Goal: Use online tool/utility: Utilize a website feature to perform a specific function

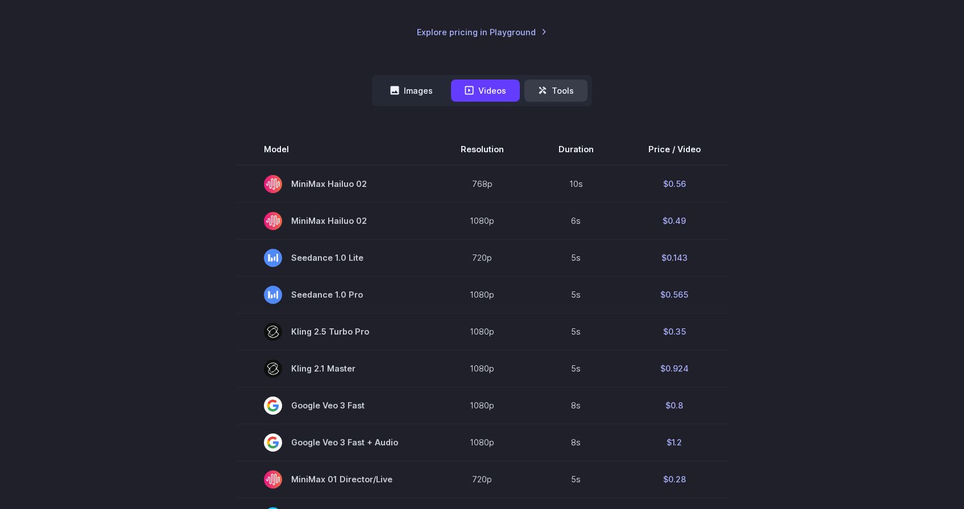
click at [551, 87] on button "Tools" at bounding box center [555, 91] width 63 height 22
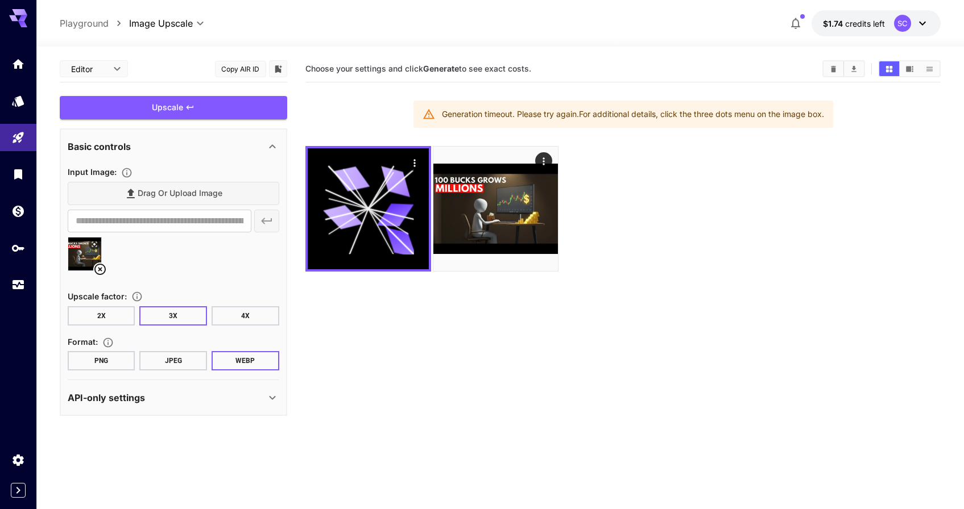
click at [107, 313] on button "2X" at bounding box center [102, 315] width 68 height 19
click at [153, 101] on div "Upscale" at bounding box center [173, 107] width 227 height 23
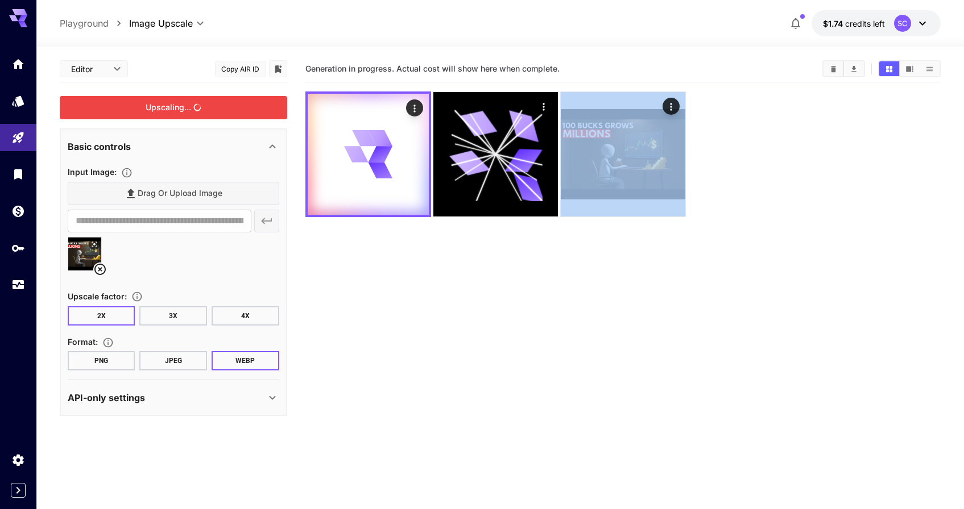
drag, startPoint x: 400, startPoint y: 176, endPoint x: 341, endPoint y: 87, distance: 107.4
click at [343, 89] on section "Generation in progress. Actual cost will show here when complete." at bounding box center [622, 310] width 635 height 509
drag, startPoint x: 438, startPoint y: 269, endPoint x: 300, endPoint y: 47, distance: 260.9
click at [300, 47] on div "**********" at bounding box center [500, 323] width 881 height 553
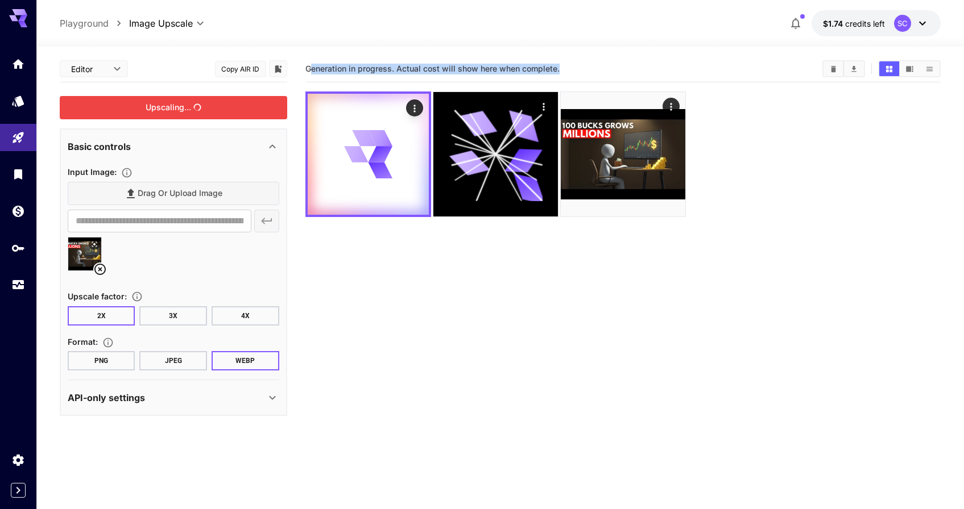
drag, startPoint x: 566, startPoint y: 70, endPoint x: 312, endPoint y: 70, distance: 254.1
click at [312, 70] on section "Generation in progress. Actual cost will show here when complete." at bounding box center [559, 69] width 508 height 11
click at [311, 71] on span "Generation in progress. Actual cost will show here when complete." at bounding box center [432, 69] width 254 height 10
drag, startPoint x: 354, startPoint y: 70, endPoint x: 559, endPoint y: 68, distance: 204.7
click at [555, 68] on span "Generation in progress. Actual cost will show here when complete." at bounding box center [432, 69] width 254 height 10
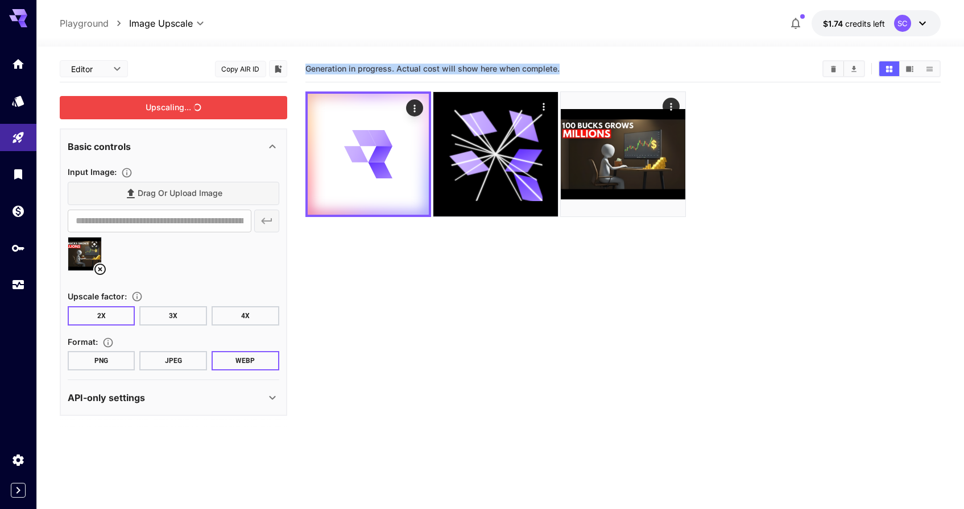
drag, startPoint x: 559, startPoint y: 67, endPoint x: 302, endPoint y: 67, distance: 256.9
click at [302, 67] on main "**********" at bounding box center [500, 315] width 881 height 518
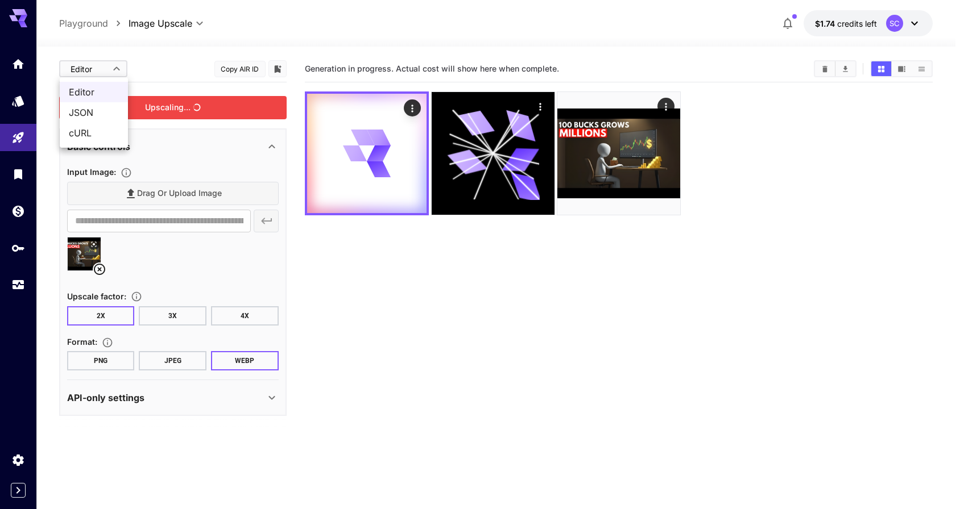
click at [89, 68] on body "**********" at bounding box center [482, 299] width 964 height 599
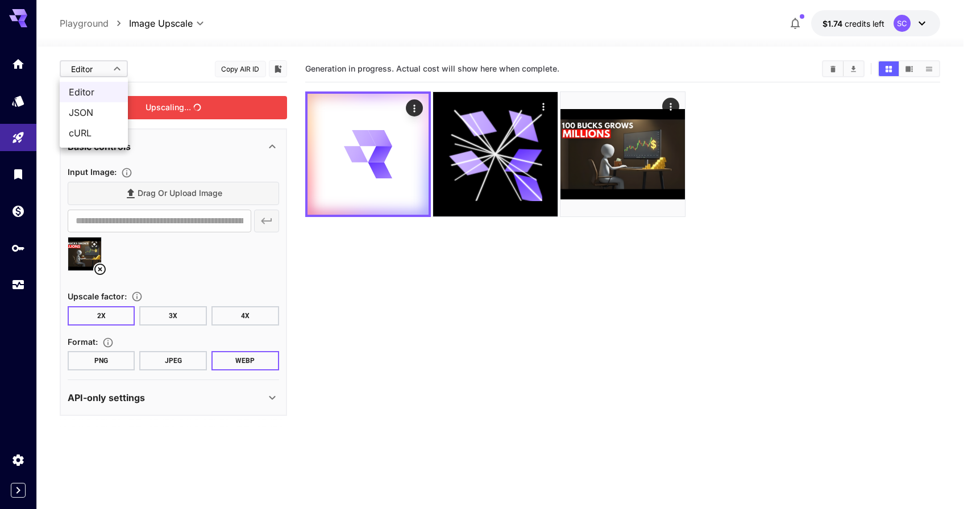
click at [110, 68] on div at bounding box center [486, 254] width 972 height 509
